Goal: Entertainment & Leisure: Consume media (video, audio)

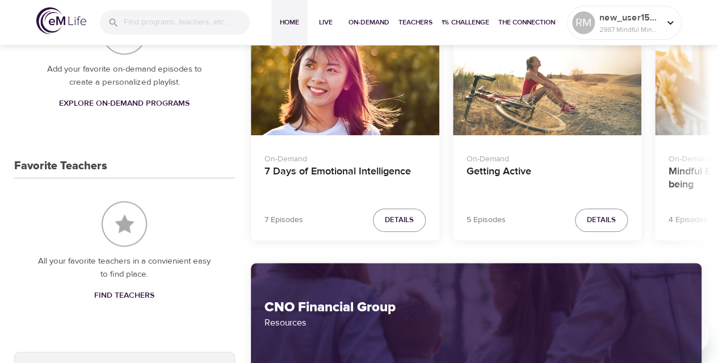
scroll to position [523, 0]
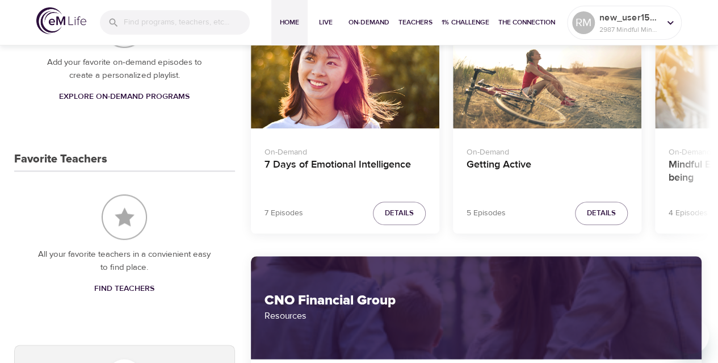
click at [108, 93] on span "Explore On-Demand Programs" at bounding box center [124, 97] width 131 height 14
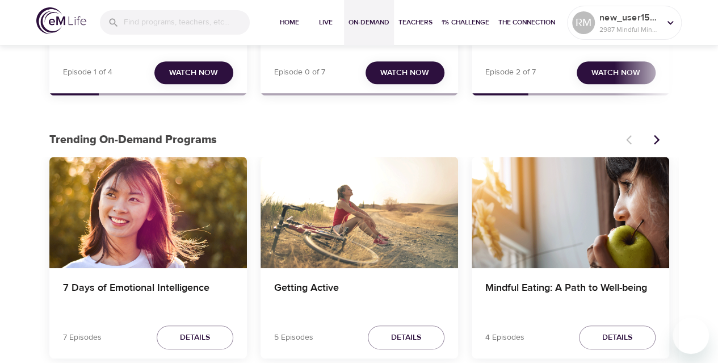
scroll to position [303, 0]
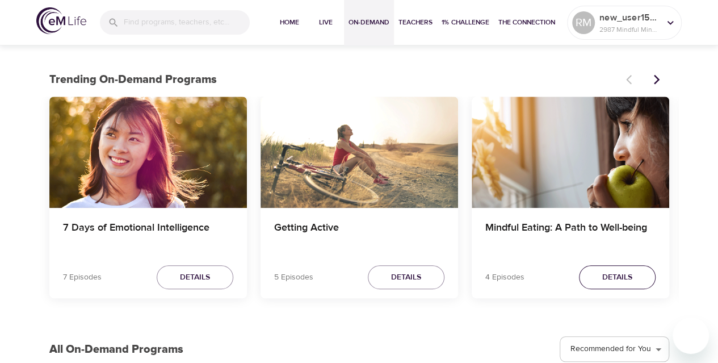
click at [609, 273] on span "Details" at bounding box center [617, 277] width 30 height 14
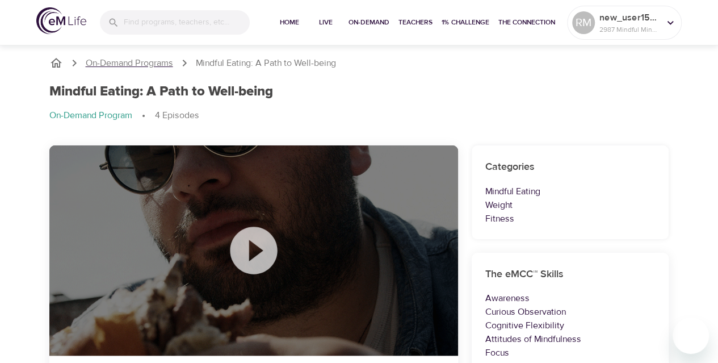
click at [125, 68] on p "On-Demand Programs" at bounding box center [129, 63] width 87 height 13
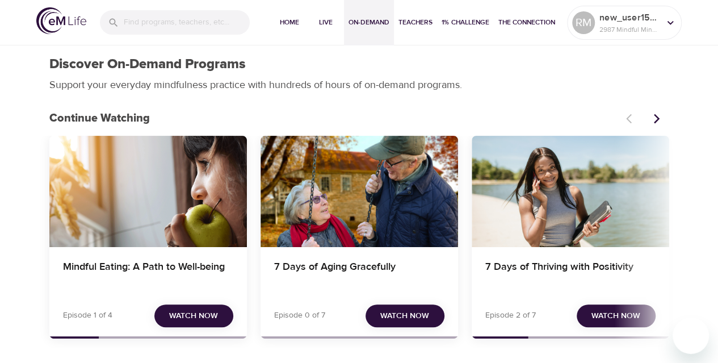
click at [591, 203] on div "7 Days of Thriving with Positivity" at bounding box center [571, 191] width 198 height 111
